Goal: Task Accomplishment & Management: Use online tool/utility

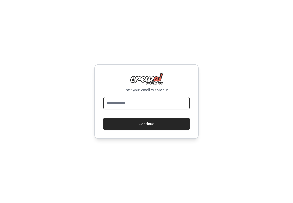
type input "**********"
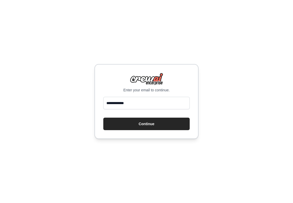
click at [146, 124] on button "Continue" at bounding box center [146, 123] width 86 height 12
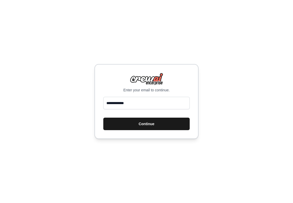
click at [146, 124] on button "Continue" at bounding box center [146, 123] width 86 height 12
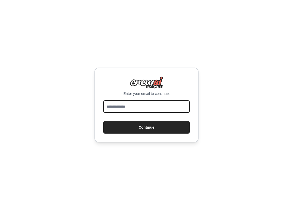
type input "**********"
click at [146, 127] on button "Continue" at bounding box center [146, 127] width 86 height 12
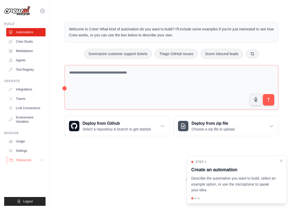
click at [45, 159] on button "Resources" at bounding box center [26, 160] width 39 height 8
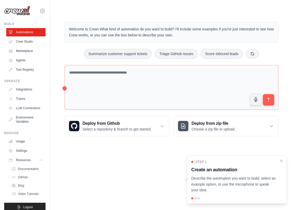
click at [44, 160] on div "t@dooskin.com Settings Build Automations Crew Studio Marketplace GitHub" at bounding box center [25, 105] width 50 height 210
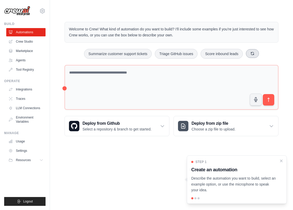
drag, startPoint x: 128, startPoint y: 54, endPoint x: 253, endPoint y: 53, distance: 124.7
click at [247, 52] on div "Summarize customer support tickets Triage GitHub issues Score inbound leads" at bounding box center [171, 54] width 214 height 10
click at [257, 53] on button at bounding box center [251, 53] width 13 height 9
click at [22, 43] on link "Crew Studio" at bounding box center [26, 41] width 39 height 8
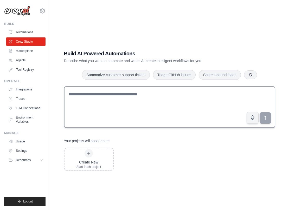
click at [142, 127] on div at bounding box center [169, 108] width 211 height 44
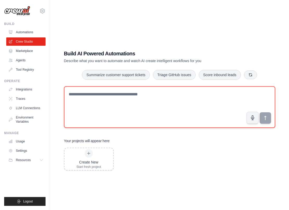
drag, startPoint x: 112, startPoint y: 125, endPoint x: 71, endPoint y: 109, distance: 43.6
click at [75, 112] on textarea at bounding box center [169, 107] width 211 height 42
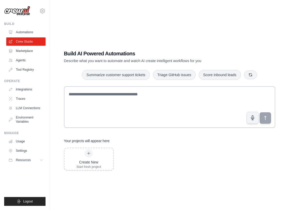
click at [27, 64] on ul "Automations Crew Studio Marketplace Agents Tool Registry" at bounding box center [25, 51] width 39 height 46
click at [27, 55] on ul "Automations Crew Studio Marketplace Agents Tool Registry" at bounding box center [25, 51] width 39 height 46
click at [26, 59] on link "Agents" at bounding box center [26, 60] width 39 height 8
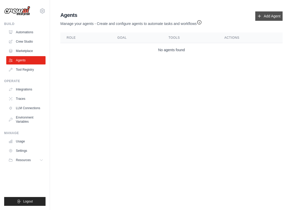
click at [263, 17] on link "Add Agent" at bounding box center [268, 15] width 27 height 9
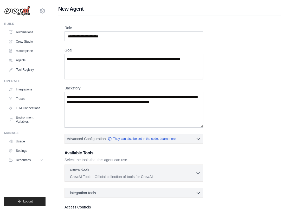
scroll to position [45, 0]
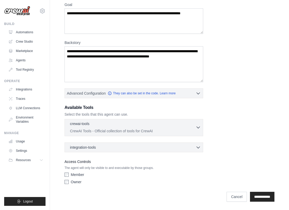
click at [135, 122] on div "crewai-tools 0 selected" at bounding box center [132, 124] width 125 height 6
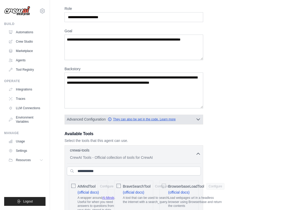
scroll to position [0, 0]
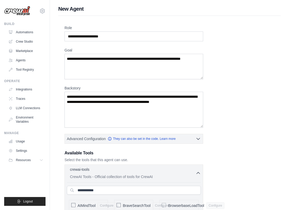
click at [76, 89] on label "Backstory" at bounding box center [133, 87] width 138 height 5
click at [76, 92] on textarea "Backstory" at bounding box center [133, 110] width 138 height 36
click at [29, 58] on link "Agents" at bounding box center [26, 60] width 39 height 8
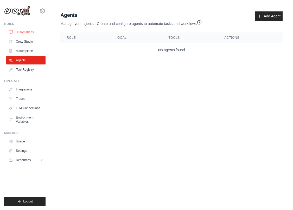
click at [23, 32] on link "Automations" at bounding box center [26, 32] width 39 height 8
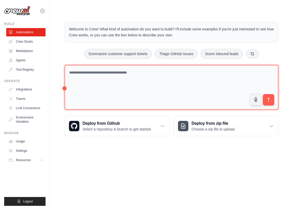
click at [132, 75] on textarea at bounding box center [171, 87] width 214 height 45
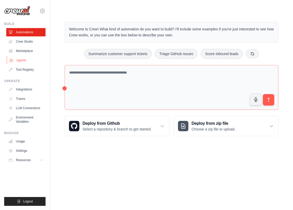
click at [28, 61] on link "Agents" at bounding box center [26, 60] width 39 height 8
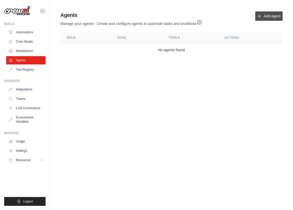
click at [265, 19] on link "Add Agent" at bounding box center [268, 15] width 27 height 9
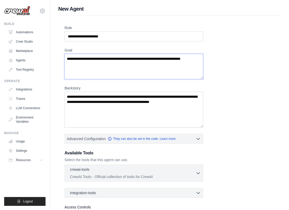
drag, startPoint x: 267, startPoint y: 20, endPoint x: 66, endPoint y: 58, distance: 204.3
click at [66, 58] on textarea "Goal" at bounding box center [133, 66] width 138 height 25
drag, startPoint x: 68, startPoint y: 58, endPoint x: 101, endPoint y: 63, distance: 33.3
click at [101, 63] on textarea "Goal" at bounding box center [133, 66] width 138 height 25
drag, startPoint x: 100, startPoint y: 63, endPoint x: 64, endPoint y: 39, distance: 43.4
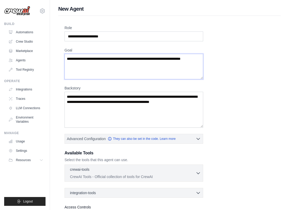
click at [54, 41] on div "New Agent Role Goal Backstory Advanced Configuration They can also be set in th…" at bounding box center [169, 127] width 239 height 245
click at [78, 62] on textarea "Goal" at bounding box center [133, 66] width 138 height 25
type textarea "*"
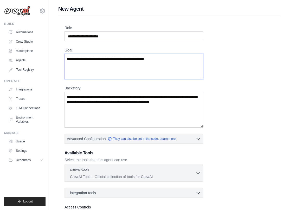
type textarea "**********"
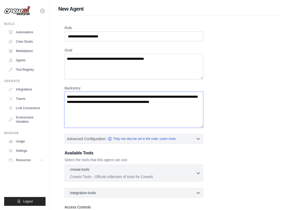
drag, startPoint x: 100, startPoint y: 117, endPoint x: 66, endPoint y: 85, distance: 46.1
click at [66, 85] on div "Backstory" at bounding box center [133, 106] width 138 height 42
drag, startPoint x: 92, startPoint y: 107, endPoint x: 71, endPoint y: 85, distance: 30.7
click at [68, 85] on div "Backstory" at bounding box center [133, 106] width 138 height 42
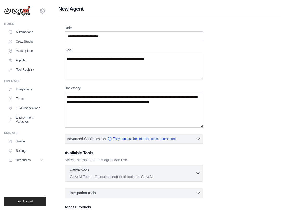
click at [71, 85] on label "Backstory" at bounding box center [133, 87] width 138 height 5
click at [71, 92] on textarea "Backstory" at bounding box center [133, 110] width 138 height 36
drag, startPoint x: 70, startPoint y: 86, endPoint x: 79, endPoint y: 86, distance: 9.4
click at [79, 86] on label "Backstory" at bounding box center [133, 87] width 138 height 5
click at [79, 92] on textarea "Backstory" at bounding box center [133, 110] width 138 height 36
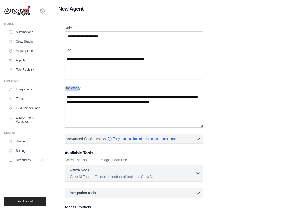
drag, startPoint x: 79, startPoint y: 86, endPoint x: 56, endPoint y: 87, distance: 22.9
click at [56, 87] on div "**********" at bounding box center [169, 127] width 239 height 245
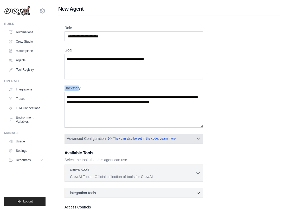
click at [201, 138] on button "Advanced Configuration They can also be set in the code. Learn more" at bounding box center [134, 138] width 138 height 9
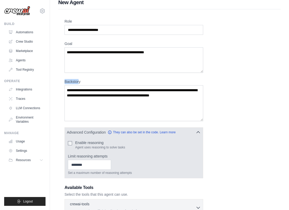
scroll to position [13, 0]
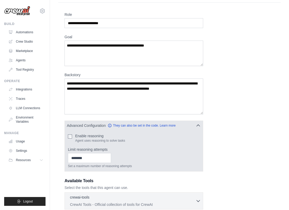
click at [80, 139] on p "Agent uses reasoning to solve tasks" at bounding box center [100, 140] width 50 height 4
click at [67, 136] on div "Enable reasoning Agent uses reasoning to solve tasks Limit reasoning attempts S…" at bounding box center [134, 150] width 138 height 41
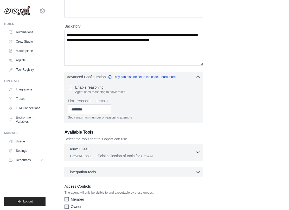
scroll to position [87, 0]
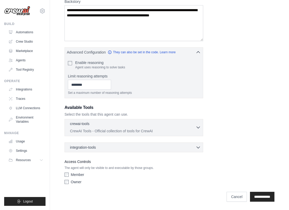
click at [160, 124] on div "crewai-tools 0 selected" at bounding box center [132, 124] width 125 height 6
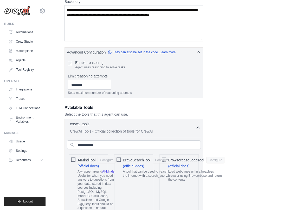
drag, startPoint x: 99, startPoint y: 119, endPoint x: 110, endPoint y: 119, distance: 10.9
drag, startPoint x: 109, startPoint y: 122, endPoint x: 71, endPoint y: 121, distance: 38.7
click at [71, 121] on div "crewai-tools 0 selected" at bounding box center [132, 124] width 125 height 6
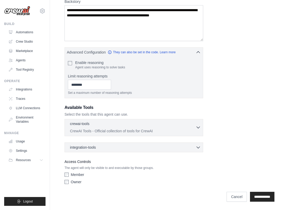
click at [85, 122] on p "crewai-tools" at bounding box center [79, 123] width 19 height 5
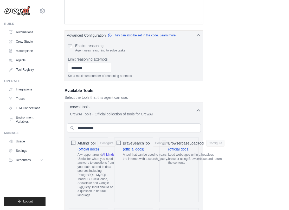
click at [193, 109] on div "crewai-tools 0 selected" at bounding box center [132, 107] width 125 height 6
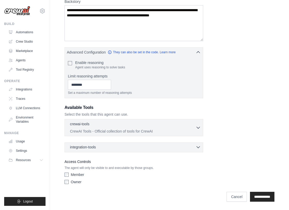
click at [171, 150] on div "integration-tools 0 selected Notion Google Sheets Box Jira" at bounding box center [133, 147] width 138 height 10
click at [174, 147] on div "integration-tools 0 selected" at bounding box center [135, 146] width 131 height 5
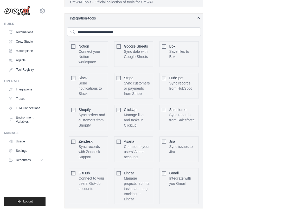
scroll to position [195, 0]
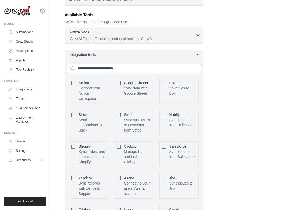
click at [159, 57] on div "integration-tools 0 selected" at bounding box center [135, 54] width 131 height 5
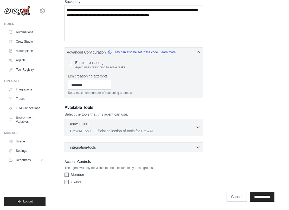
drag, startPoint x: 121, startPoint y: 132, endPoint x: 122, endPoint y: 129, distance: 3.3
click at [121, 132] on p "CrewAI Tools - Official collection of tools for CrewAI" at bounding box center [132, 130] width 125 height 5
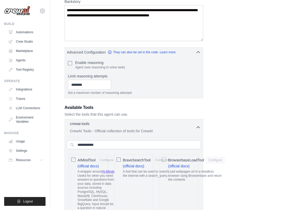
click at [134, 126] on div "crewai-tools 0 selected" at bounding box center [132, 124] width 125 height 6
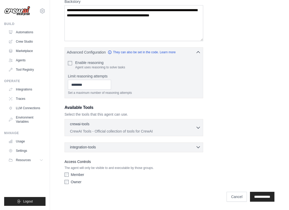
click at [144, 148] on div "integration-tools 0 selected" at bounding box center [135, 146] width 131 height 5
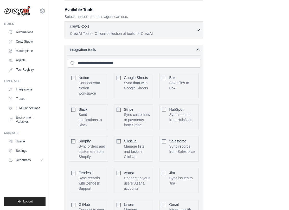
scroll to position [202, 0]
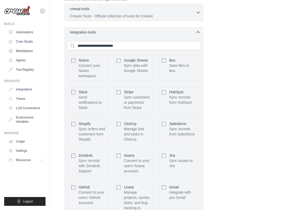
click at [167, 159] on div "Jira Sync issues to Jira Configure" at bounding box center [178, 162] width 39 height 25
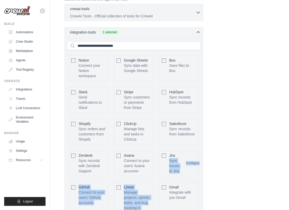
drag, startPoint x: 164, startPoint y: 190, endPoint x: 167, endPoint y: 161, distance: 28.4
click at [167, 162] on div "Notion Connect your Notion workspace Configure Box Slack" at bounding box center [134, 136] width 134 height 167
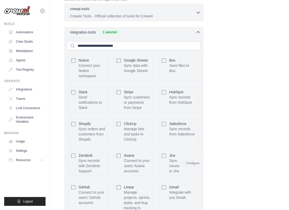
click at [159, 153] on div "Notion Connect your Notion workspace Configure Box Slack" at bounding box center [134, 136] width 134 height 167
click at [196, 31] on icon "button" at bounding box center [197, 31] width 5 height 5
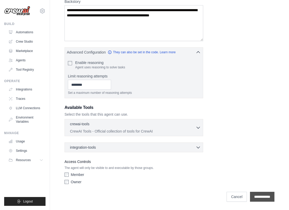
click at [273, 200] on input "**********" at bounding box center [262, 197] width 24 height 10
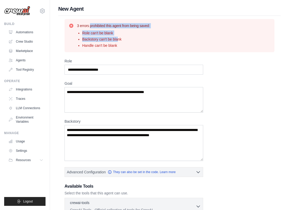
drag, startPoint x: 118, startPoint y: 38, endPoint x: 73, endPoint y: 44, distance: 44.9
click at [71, 44] on div "3 errors prohibited this agent from being saved: Role can't be blank Backstory …" at bounding box center [169, 35] width 201 height 25
click at [118, 122] on label "Backstory" at bounding box center [133, 121] width 138 height 5
click at [118, 125] on textarea "Backstory" at bounding box center [133, 143] width 138 height 36
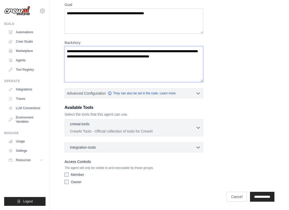
scroll to position [76, 0]
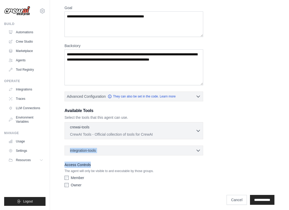
drag, startPoint x: 272, startPoint y: 163, endPoint x: 85, endPoint y: 144, distance: 188.3
click at [85, 144] on div "**********" at bounding box center [169, 86] width 210 height 207
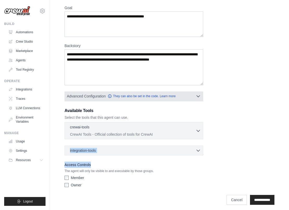
scroll to position [0, 0]
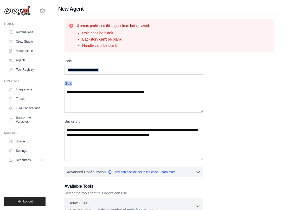
drag, startPoint x: 67, startPoint y: 84, endPoint x: 143, endPoint y: 78, distance: 76.4
click at [143, 78] on div "**********" at bounding box center [169, 150] width 222 height 268
click at [138, 94] on textarea "**********" at bounding box center [133, 99] width 138 height 25
click at [23, 51] on link "Marketplace" at bounding box center [26, 51] width 39 height 8
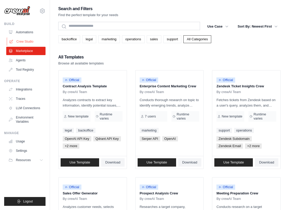
click at [16, 42] on link "Crew Studio" at bounding box center [26, 41] width 39 height 8
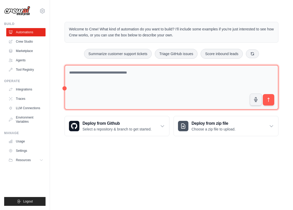
click at [221, 92] on textarea at bounding box center [171, 87] width 214 height 45
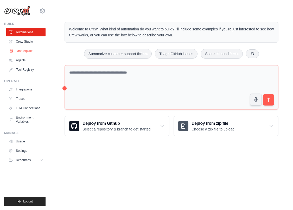
click at [11, 49] on icon at bounding box center [11, 50] width 3 height 3
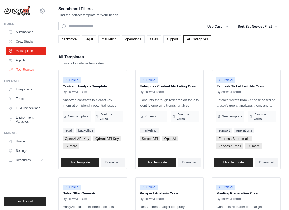
click at [24, 69] on link "Tool Registry" at bounding box center [26, 69] width 39 height 8
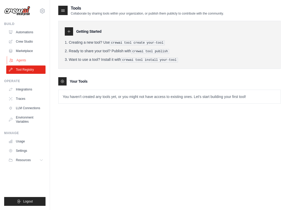
click at [29, 59] on link "Agents" at bounding box center [26, 60] width 39 height 8
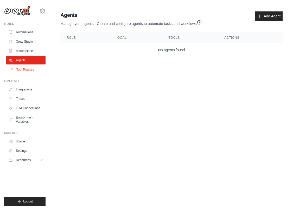
click at [24, 67] on link "Tool Registry" at bounding box center [26, 69] width 39 height 8
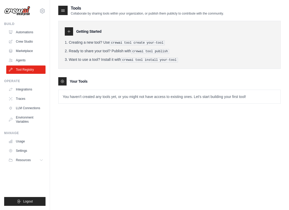
click at [40, 46] on ul "Automations Crew Studio Marketplace Agents Tool Registry" at bounding box center [25, 51] width 39 height 46
click at [24, 92] on link "Integrations" at bounding box center [26, 89] width 39 height 8
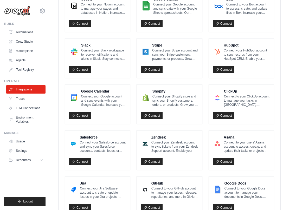
scroll to position [275, 0]
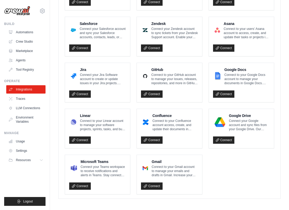
drag, startPoint x: 252, startPoint y: 188, endPoint x: 131, endPoint y: 110, distance: 143.7
click at [136, 116] on ul "Notion Connect to your Notion account to manage your pages and databases in Not…" at bounding box center [169, 37] width 209 height 316
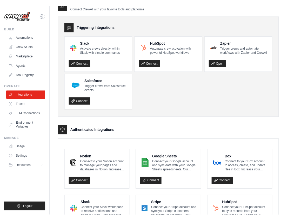
scroll to position [0, 0]
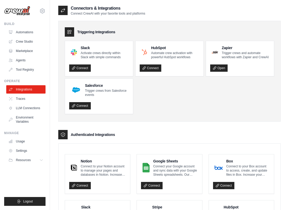
drag, startPoint x: 231, startPoint y: 130, endPoint x: 107, endPoint y: 137, distance: 124.1
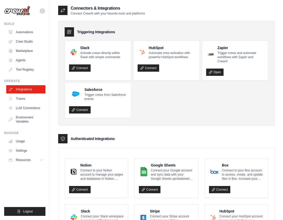
click at [148, 111] on ul "Slack Activate crews directly within Slack with simple commands Connect HubSpot…" at bounding box center [167, 79] width 204 height 77
click at [29, 70] on link "Tool Registry" at bounding box center [26, 69] width 39 height 8
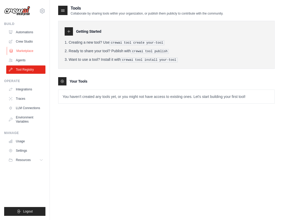
click at [32, 53] on link "Marketplace" at bounding box center [26, 51] width 39 height 8
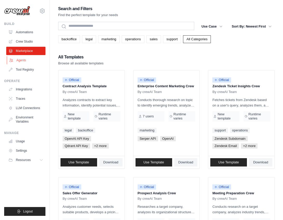
click at [30, 59] on link "Agents" at bounding box center [26, 60] width 39 height 8
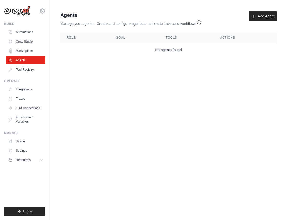
click at [32, 46] on ul "Automations Crew Studio Marketplace Agents Tool Registry" at bounding box center [25, 51] width 39 height 46
click at [32, 39] on link "Crew Studio" at bounding box center [26, 41] width 39 height 8
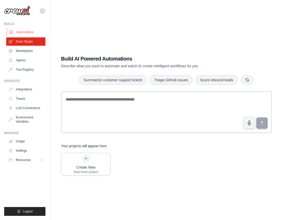
click at [31, 30] on link "Automations" at bounding box center [26, 32] width 39 height 8
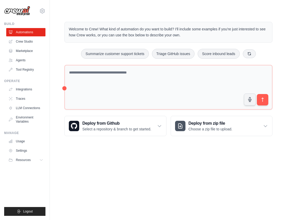
click at [63, 87] on div "Welcome to Crew! What kind of automation do you want to build? I'll include som…" at bounding box center [168, 79] width 221 height 131
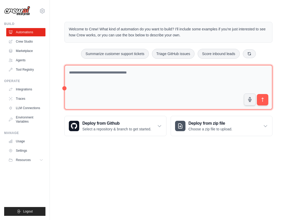
click at [65, 87] on textarea at bounding box center [168, 87] width 208 height 45
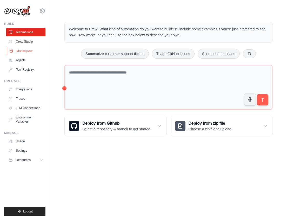
click at [29, 48] on link "Marketplace" at bounding box center [26, 51] width 39 height 8
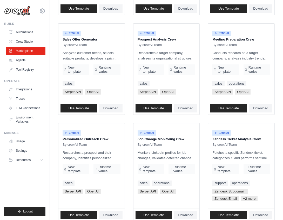
scroll to position [292, 0]
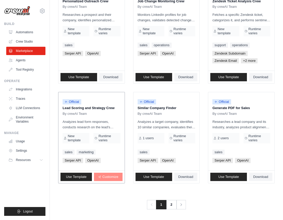
click at [117, 180] on link "Customize" at bounding box center [108, 177] width 28 height 8
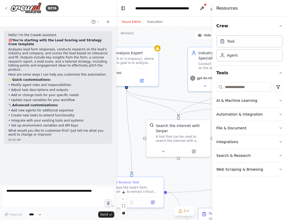
drag, startPoint x: 181, startPoint y: 172, endPoint x: 161, endPoint y: 174, distance: 19.3
click at [162, 175] on div ".deletable-edge-delete-btn { width: 20px; height: 20px; border: 0px solid #ffff…" at bounding box center [184, 123] width 136 height 193
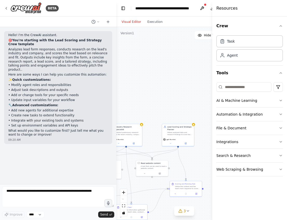
drag, startPoint x: 186, startPoint y: 168, endPoint x: 118, endPoint y: 180, distance: 68.5
click at [118, 182] on div ".deletable-edge-delete-btn { width: 20px; height: 20px; border: 0px solid #ffff…" at bounding box center [184, 123] width 136 height 193
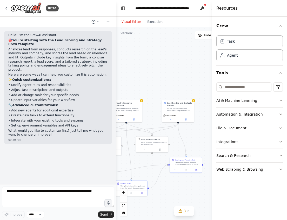
drag, startPoint x: 183, startPoint y: 164, endPoint x: 192, endPoint y: 137, distance: 27.9
click at [191, 138] on div ".deletable-edge-delete-btn { width: 20px; height: 20px; border: 0px solid #ffff…" at bounding box center [184, 123] width 136 height 193
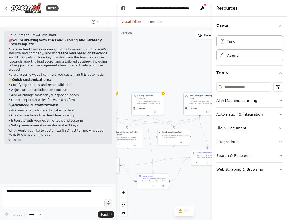
drag, startPoint x: 187, startPoint y: 139, endPoint x: 205, endPoint y: 135, distance: 18.3
click at [205, 135] on div ".deletable-edge-delete-btn { width: 20px; height: 20px; border: 0px solid #ffff…" at bounding box center [184, 123] width 136 height 193
drag, startPoint x: 156, startPoint y: 187, endPoint x: 149, endPoint y: 178, distance: 11.7
click at [149, 178] on div at bounding box center [147, 175] width 32 height 5
click at [72, 98] on p "• Update input variables for your workflow" at bounding box center [58, 100] width 100 height 4
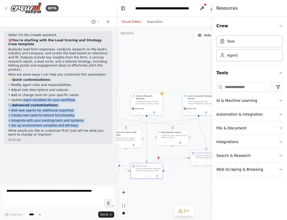
drag, startPoint x: 89, startPoint y: 121, endPoint x: 18, endPoint y: 92, distance: 76.4
click at [21, 94] on div "Hello! I'm the CrewAI assistant. 🎯 You're starting with the Lead Scoring and St…" at bounding box center [58, 85] width 100 height 104
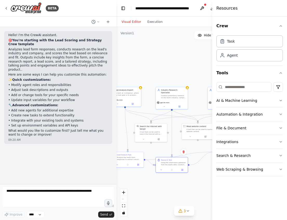
drag, startPoint x: 160, startPoint y: 190, endPoint x: 185, endPoint y: 184, distance: 25.9
click at [185, 184] on div ".deletable-edge-delete-btn { width: 20px; height: 20px; border: 0px solid #ffff…" at bounding box center [184, 123] width 136 height 193
